Goal: Task Accomplishment & Management: Understand process/instructions

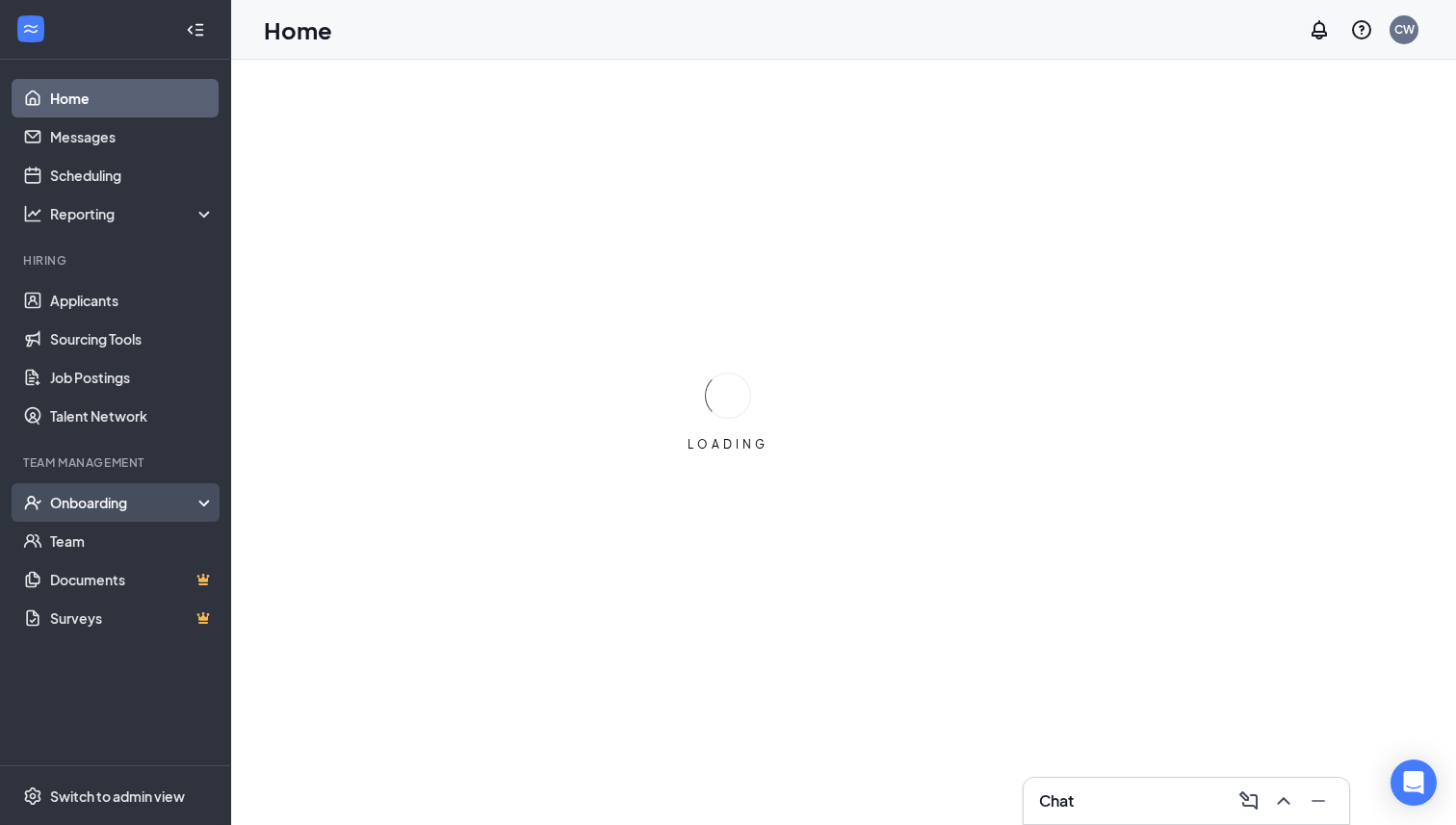
click at [175, 509] on div "Onboarding" at bounding box center [124, 503] width 149 height 19
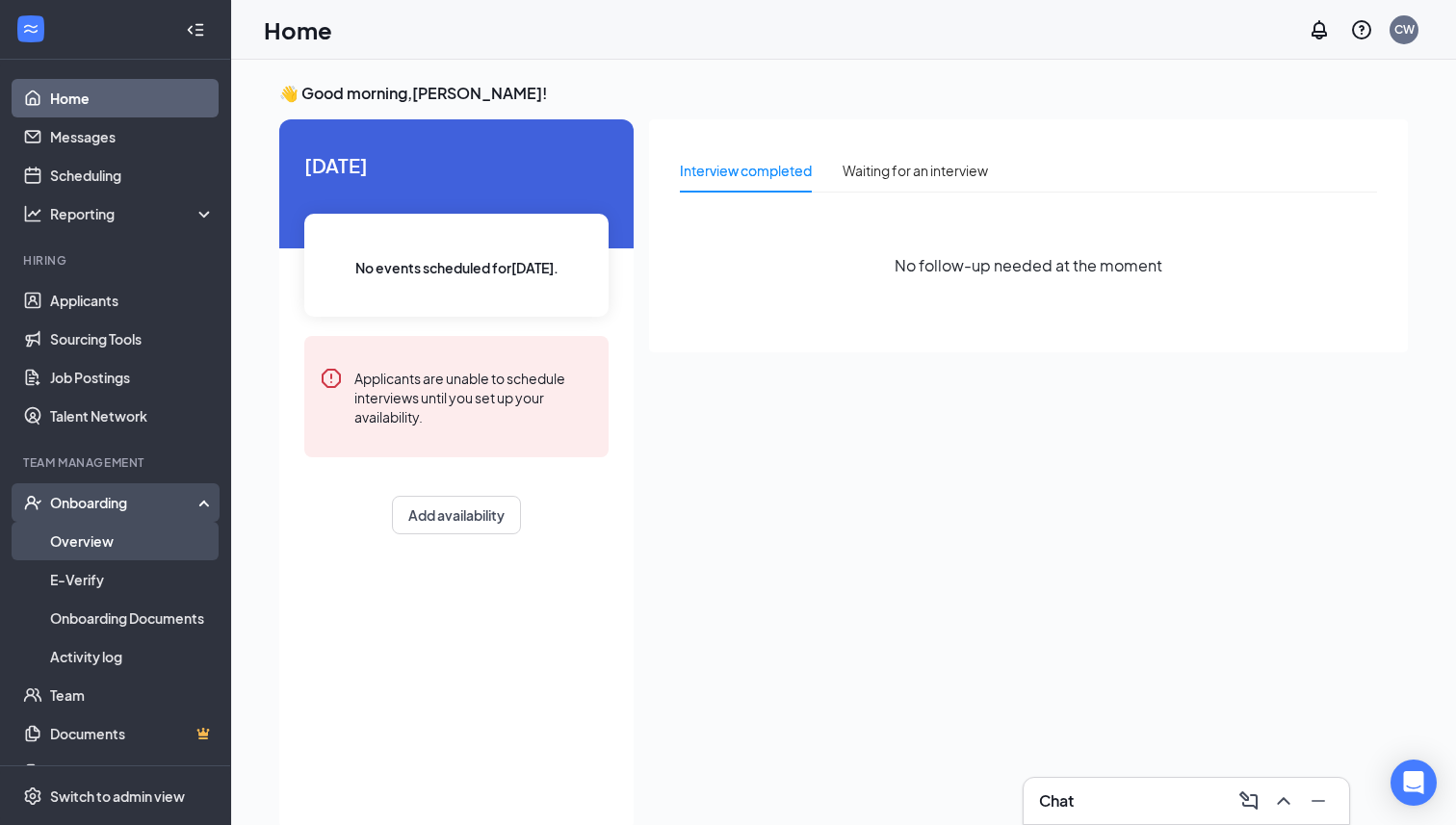
click at [122, 550] on link "Overview" at bounding box center [132, 541] width 165 height 39
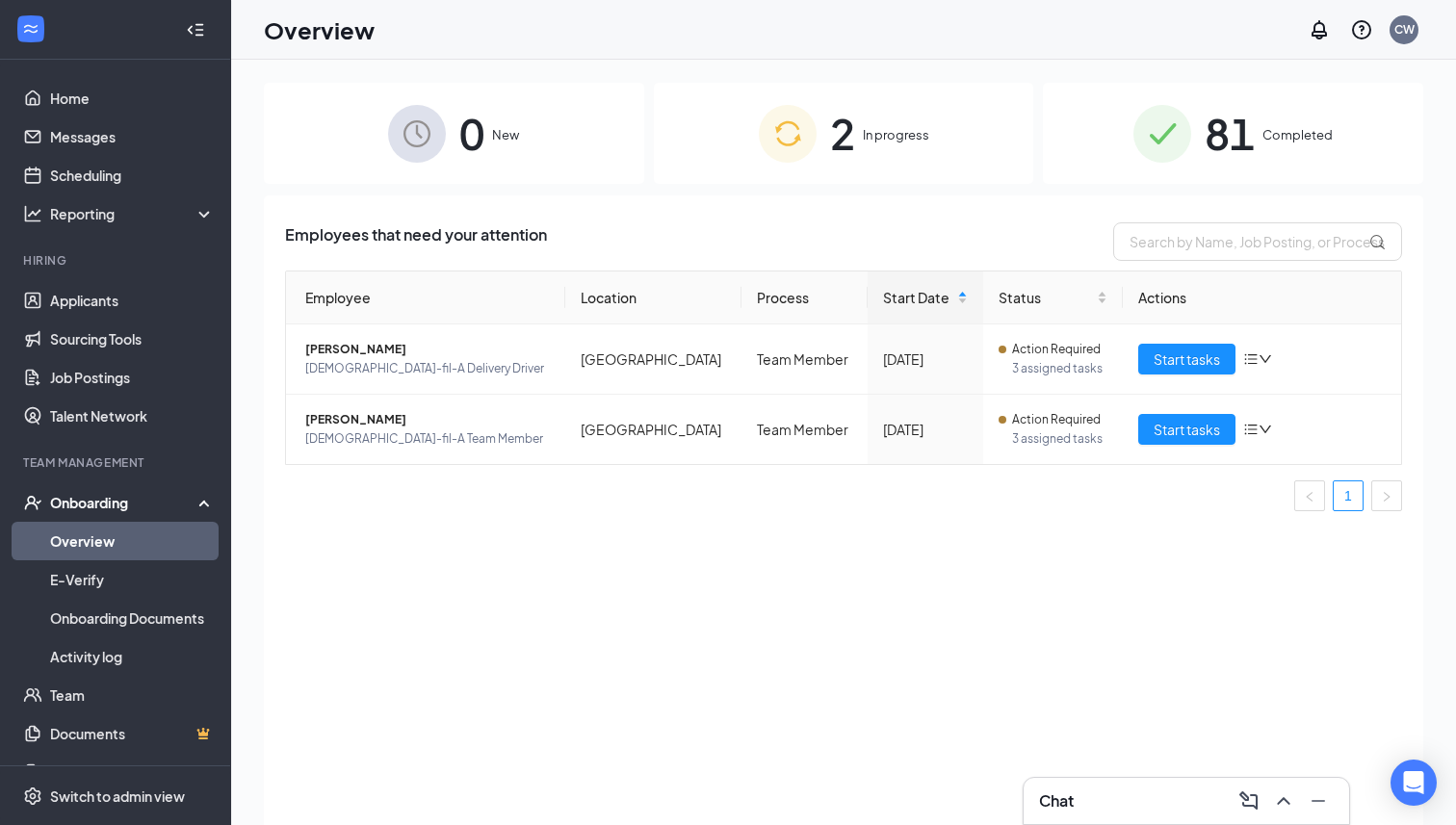
click at [892, 157] on div "2 In progress" at bounding box center [844, 133] width 380 height 101
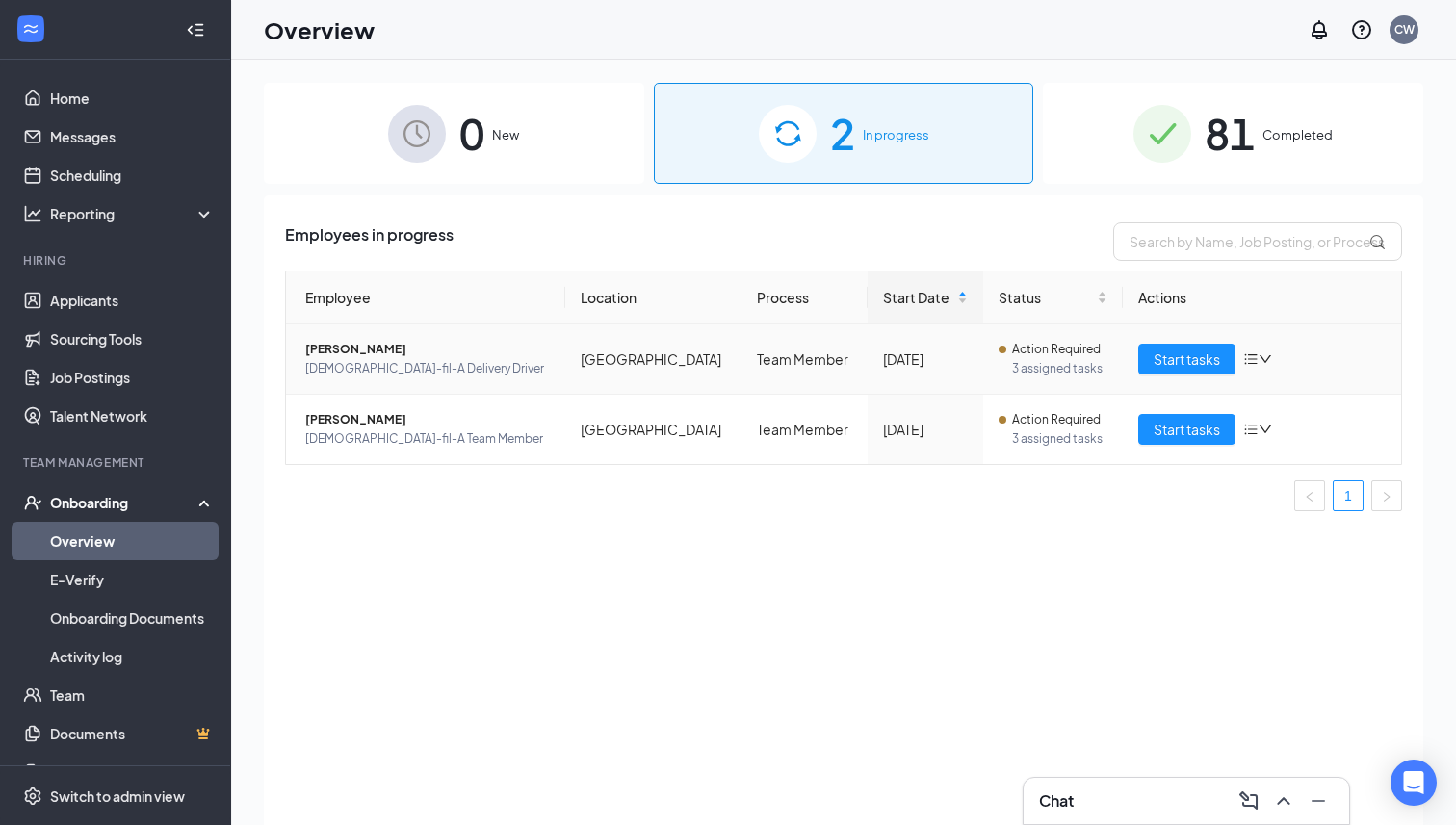
click at [338, 350] on span "[PERSON_NAME]" at bounding box center [426, 349] width 244 height 19
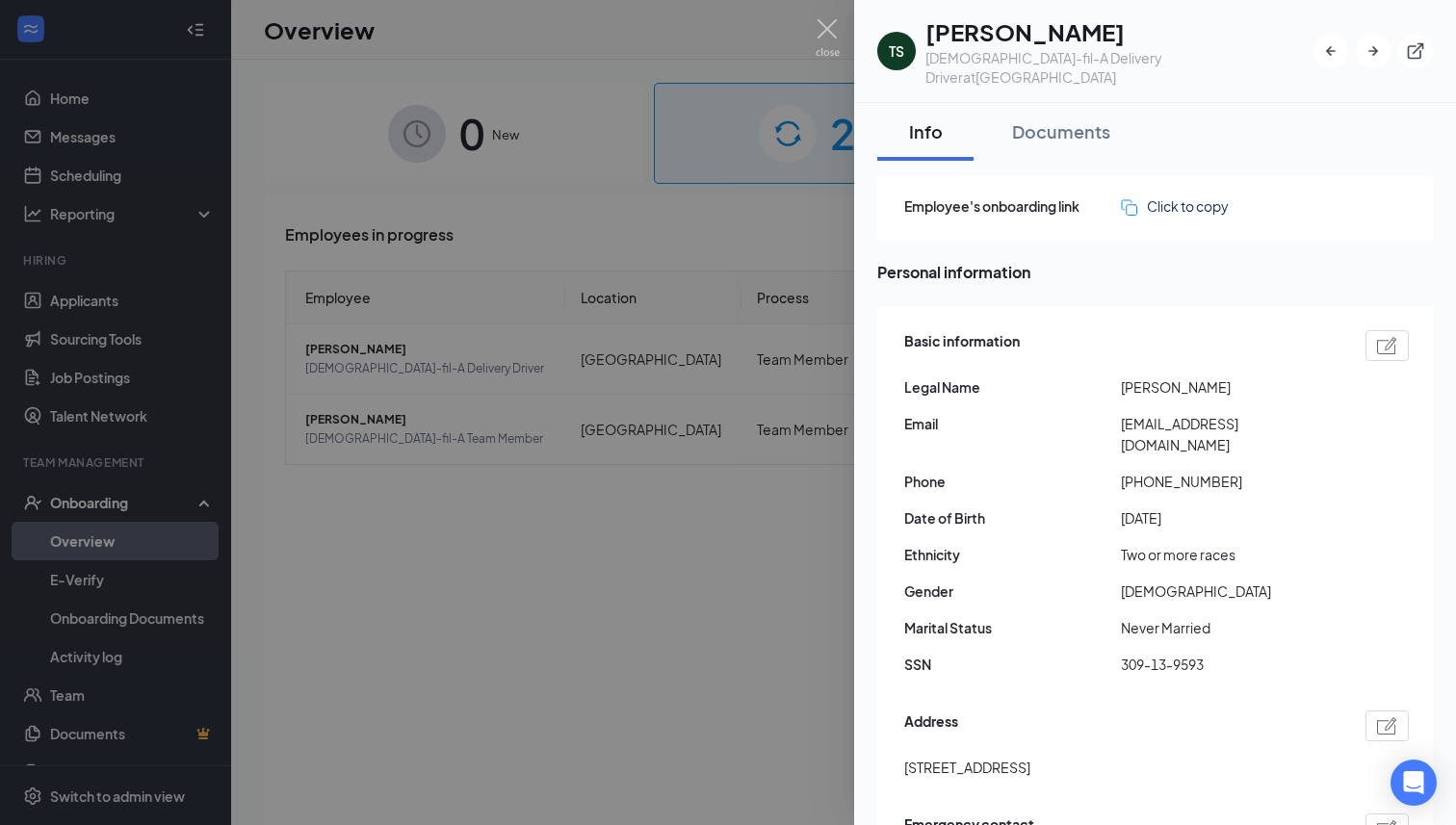
click at [396, 623] on div at bounding box center [728, 412] width 1456 height 825
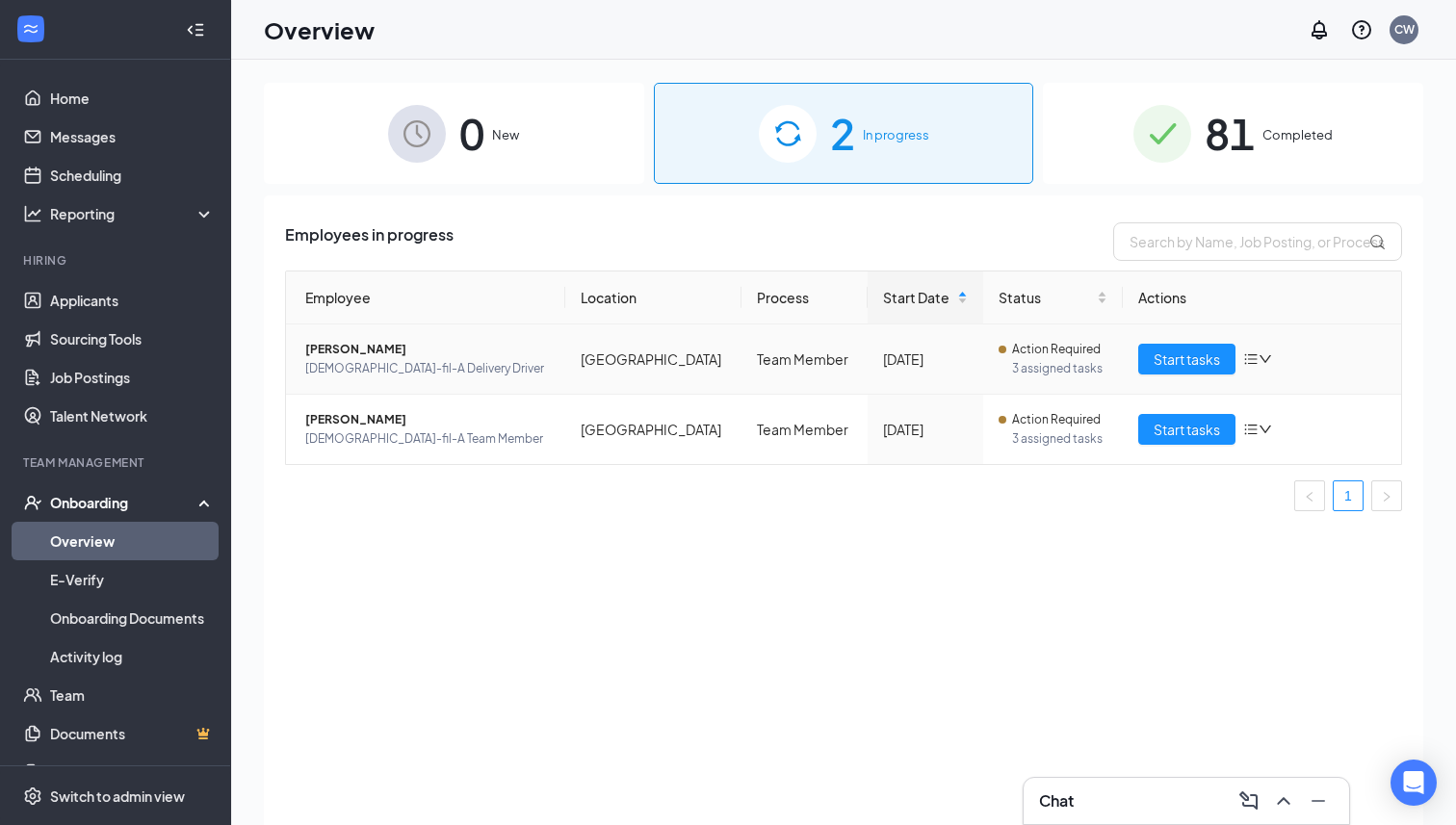
click at [473, 383] on td "[PERSON_NAME] [DEMOGRAPHIC_DATA]-fil-A Delivery Driver" at bounding box center [425, 359] width 279 height 70
click at [504, 369] on span "[DEMOGRAPHIC_DATA]-fil-A Delivery Driver" at bounding box center [426, 369] width 244 height 19
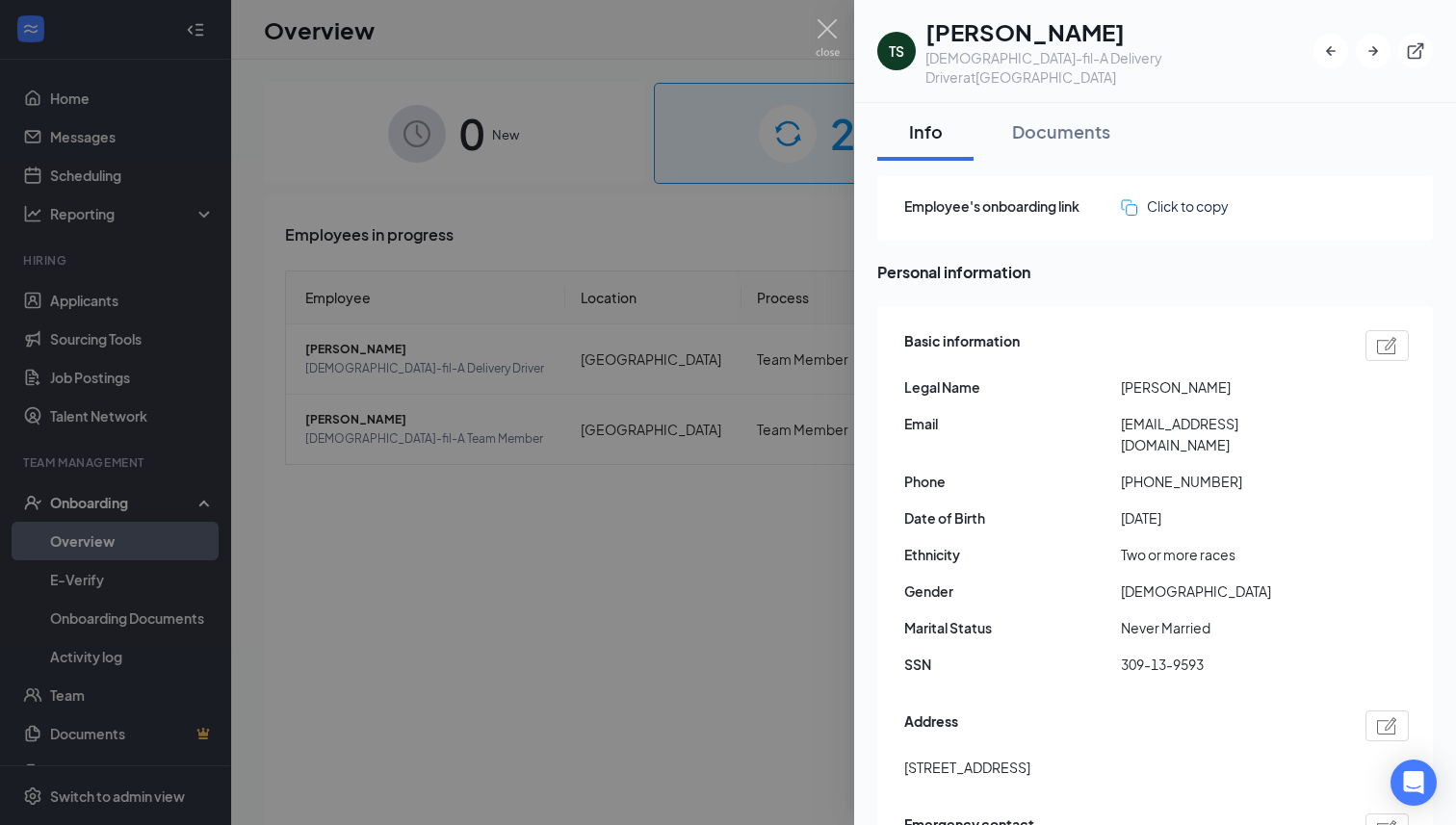
click at [589, 377] on div at bounding box center [728, 412] width 1456 height 825
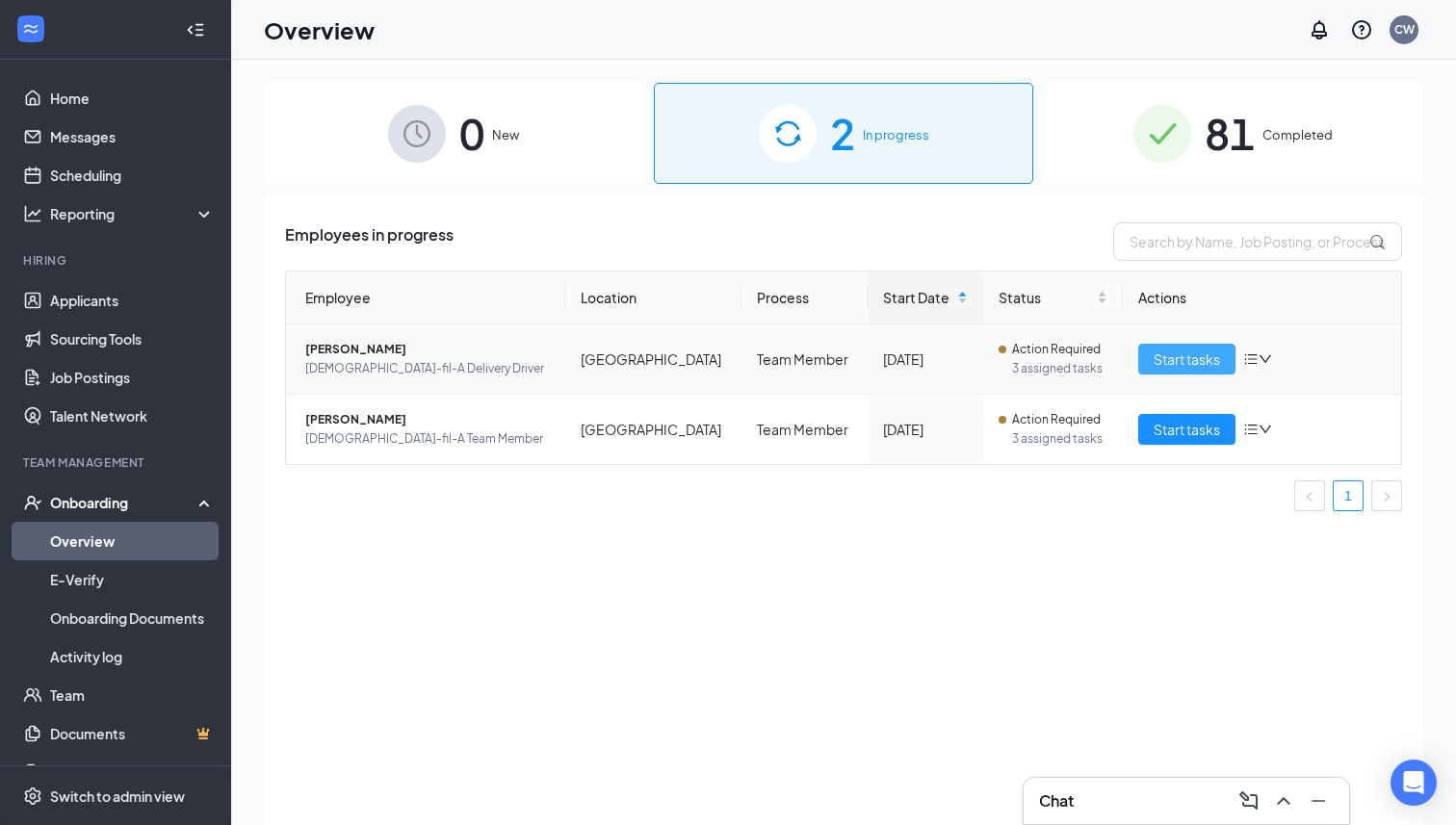
click at [1195, 362] on span "Start tasks" at bounding box center [1186, 359] width 67 height 21
